Goal: Task Accomplishment & Management: Manage account settings

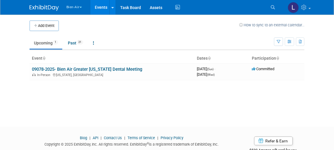
click at [73, 7] on button "Bien-Air" at bounding box center [77, 6] width 23 height 12
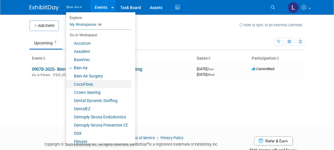
click at [81, 85] on link "CocoFloss" at bounding box center [98, 84] width 65 height 8
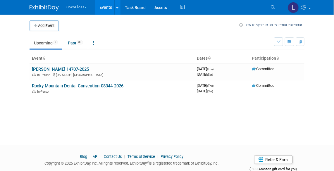
click at [76, 7] on button "CocoFloss" at bounding box center [80, 6] width 28 height 12
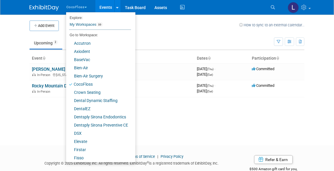
click at [161, 33] on td "Upcoming 2 Past 33 All Events 35 Past and Upcoming Grouped Annually Events grou…" at bounding box center [152, 40] width 245 height 19
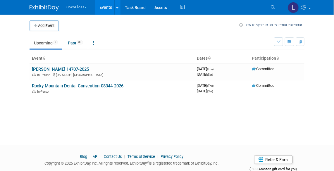
drag, startPoint x: 81, startPoint y: 6, endPoint x: 81, endPoint y: 12, distance: 6.2
click at [81, 6] on button "CocoFloss" at bounding box center [80, 6] width 28 height 12
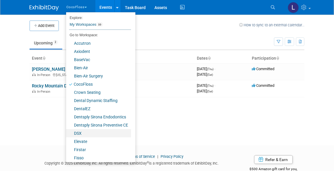
click at [81, 134] on link "DSX" at bounding box center [98, 133] width 65 height 8
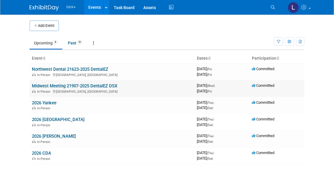
click at [55, 83] on link "Midwest Meeting 21907-2025 DentalEZ DSX" at bounding box center [75, 85] width 86 height 5
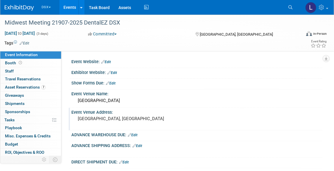
click at [130, 122] on pre "[GEOGRAPHIC_DATA], [GEOGRAPHIC_DATA]" at bounding box center [124, 118] width 92 height 5
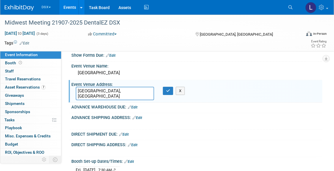
scroll to position [26, 0]
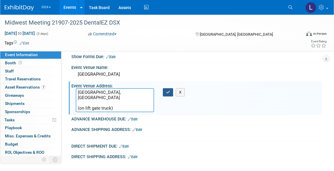
type textarea "[GEOGRAPHIC_DATA], [GEOGRAPHIC_DATA] (on lift gate truck)"
drag, startPoint x: 169, startPoint y: 92, endPoint x: 231, endPoint y: 124, distance: 70.0
click at [170, 91] on icon "button" at bounding box center [168, 93] width 4 height 4
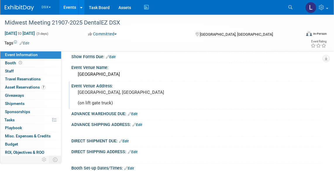
drag, startPoint x: 127, startPoint y: 105, endPoint x: 104, endPoint y: 119, distance: 27.2
click at [127, 106] on pre "[GEOGRAPHIC_DATA], [GEOGRAPHIC_DATA] (on lift gate truck)" at bounding box center [124, 98] width 92 height 16
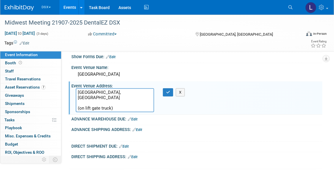
drag, startPoint x: 111, startPoint y: 107, endPoint x: 116, endPoint y: 114, distance: 8.2
click at [111, 107] on textarea "[GEOGRAPHIC_DATA], [GEOGRAPHIC_DATA] (on lift gate truck)" at bounding box center [115, 100] width 78 height 24
type textarea "[GEOGRAPHIC_DATA], [GEOGRAPHIC_DATA] (on lift gate truck-not dedicated truck)"
click at [169, 93] on icon "button" at bounding box center [168, 93] width 4 height 4
